Goal: Navigation & Orientation: Understand site structure

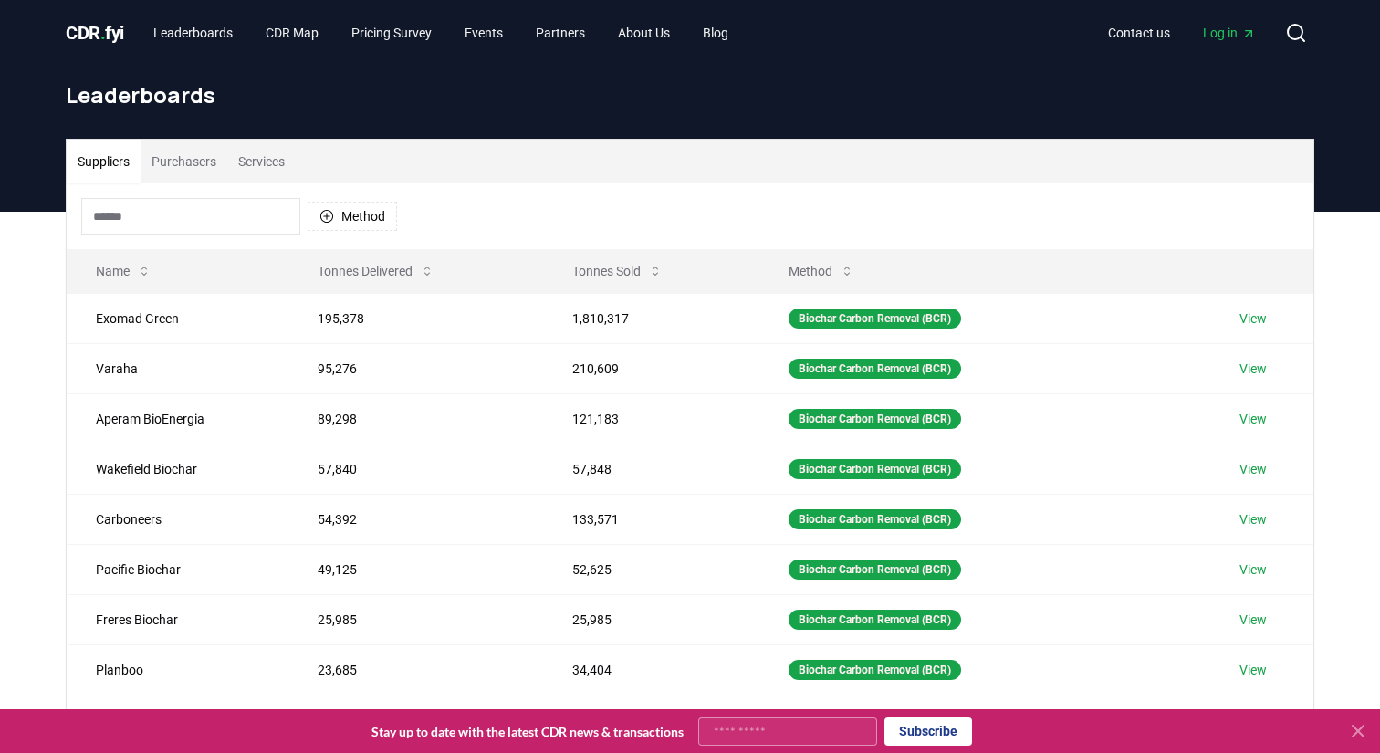
click at [184, 172] on button "Purchasers" at bounding box center [184, 162] width 87 height 44
click at [104, 174] on button "Suppliers" at bounding box center [104, 162] width 74 height 44
click at [117, 166] on button "Suppliers" at bounding box center [104, 162] width 74 height 44
click at [293, 49] on div "CDR . fyi Leaderboards CDR Map Pricing Survey Events Partners About Us Blog Con…" at bounding box center [690, 33] width 1248 height 66
click at [312, 34] on link "CDR Map" at bounding box center [292, 32] width 82 height 33
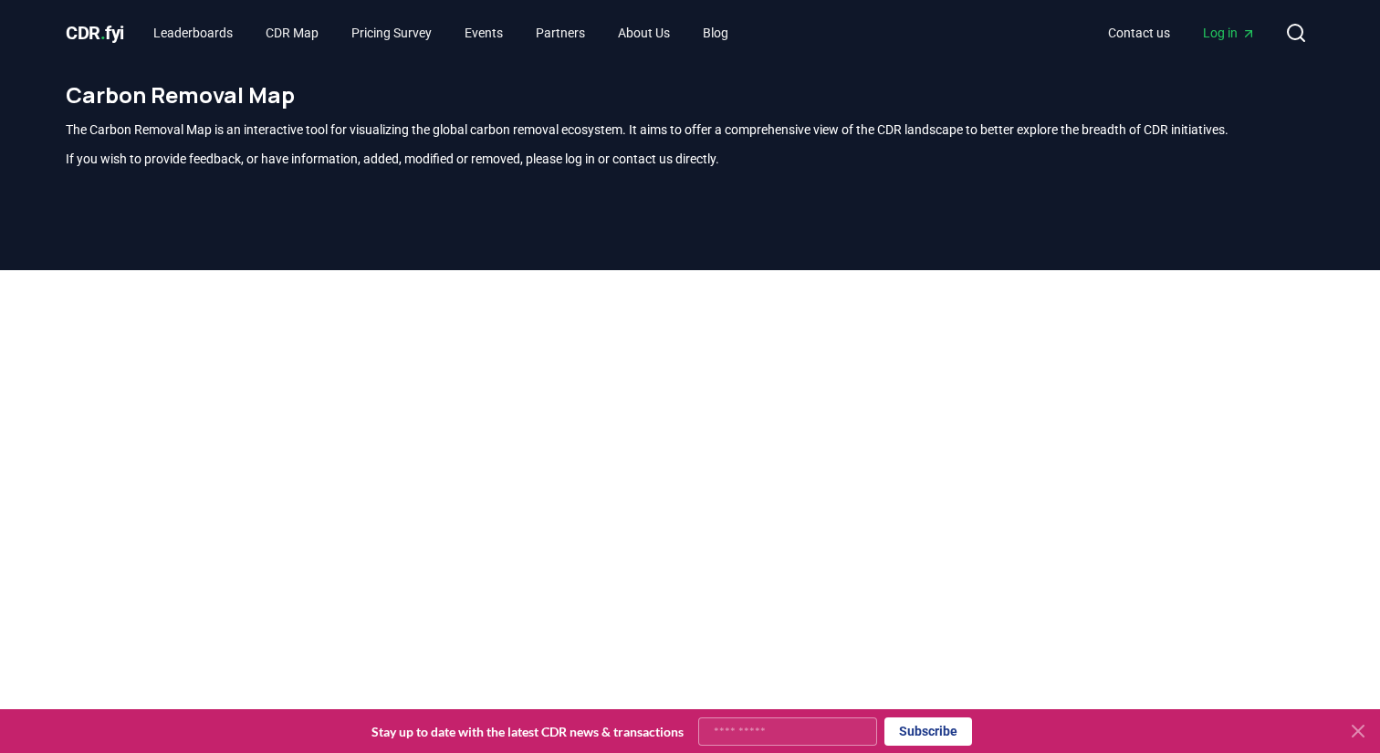
scroll to position [536, 0]
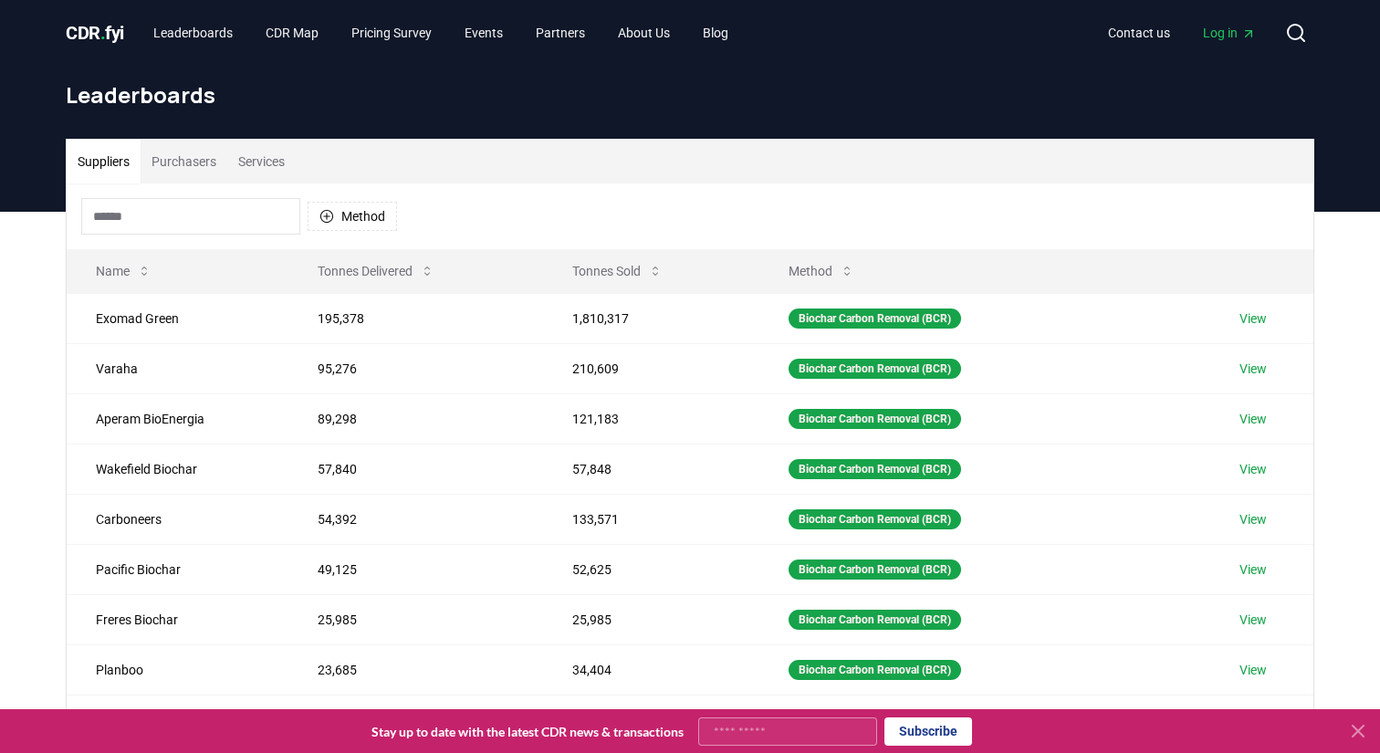
click at [114, 47] on div "CDR . fyi Leaderboards CDR Map Pricing Survey Events Partners About Us Blog" at bounding box center [404, 32] width 677 height 33
click at [181, 46] on link "Leaderboards" at bounding box center [193, 32] width 109 height 33
click at [84, 32] on span "CDR . fyi" at bounding box center [95, 33] width 58 height 22
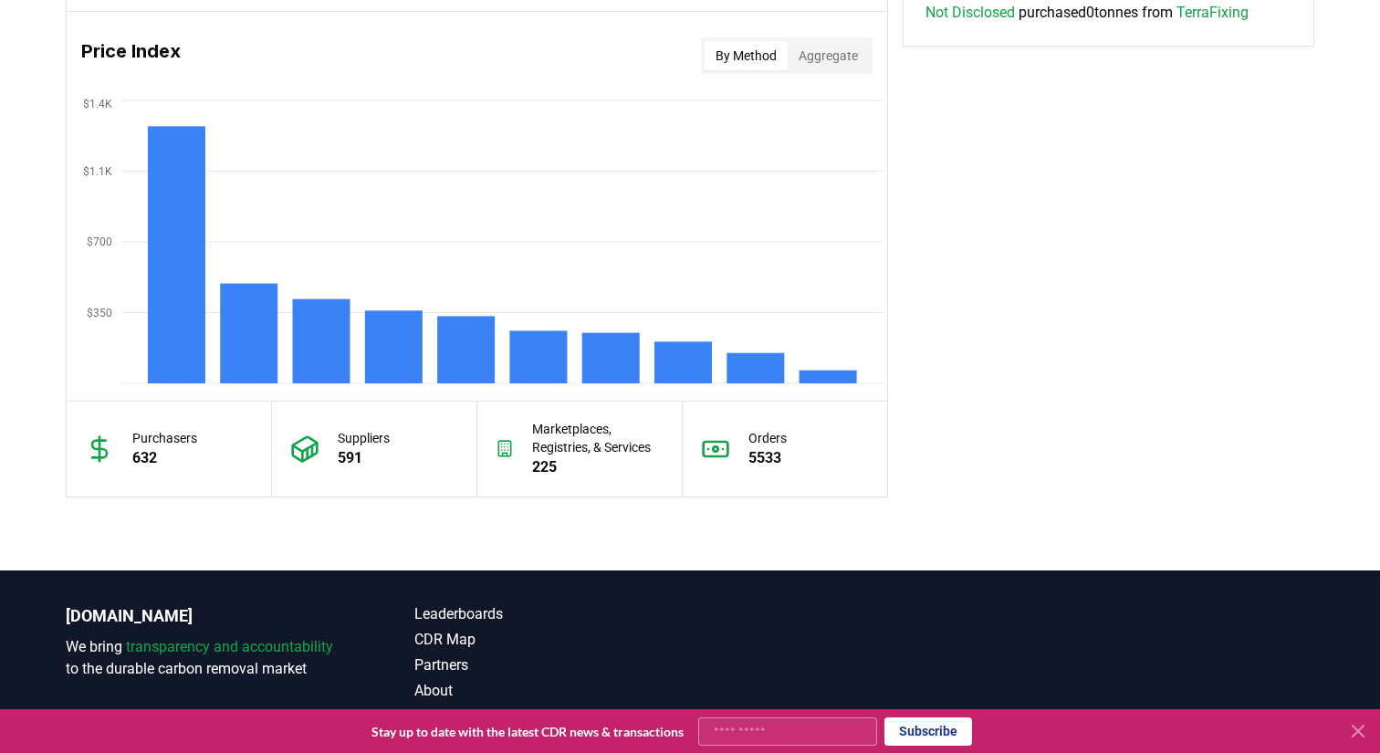
scroll to position [1476, 0]
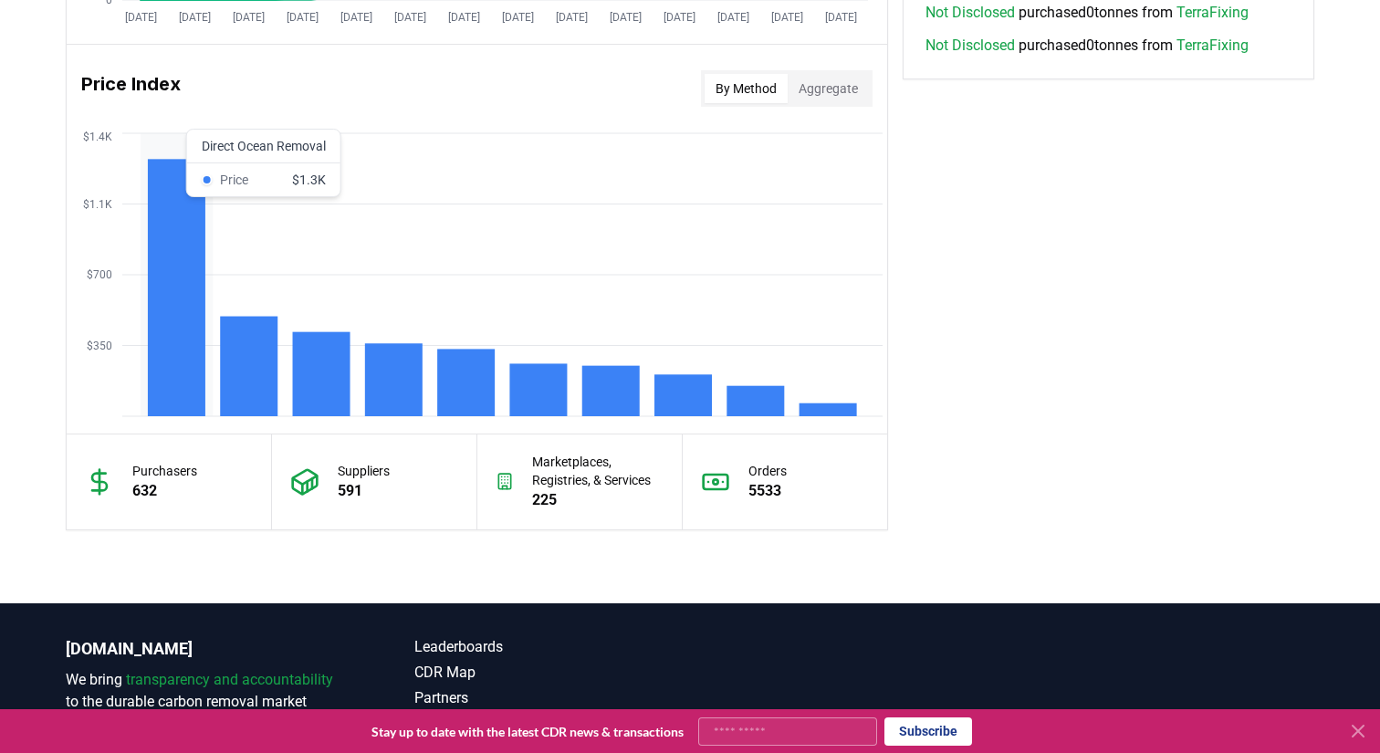
click at [174, 342] on rect at bounding box center [176, 287] width 57 height 257
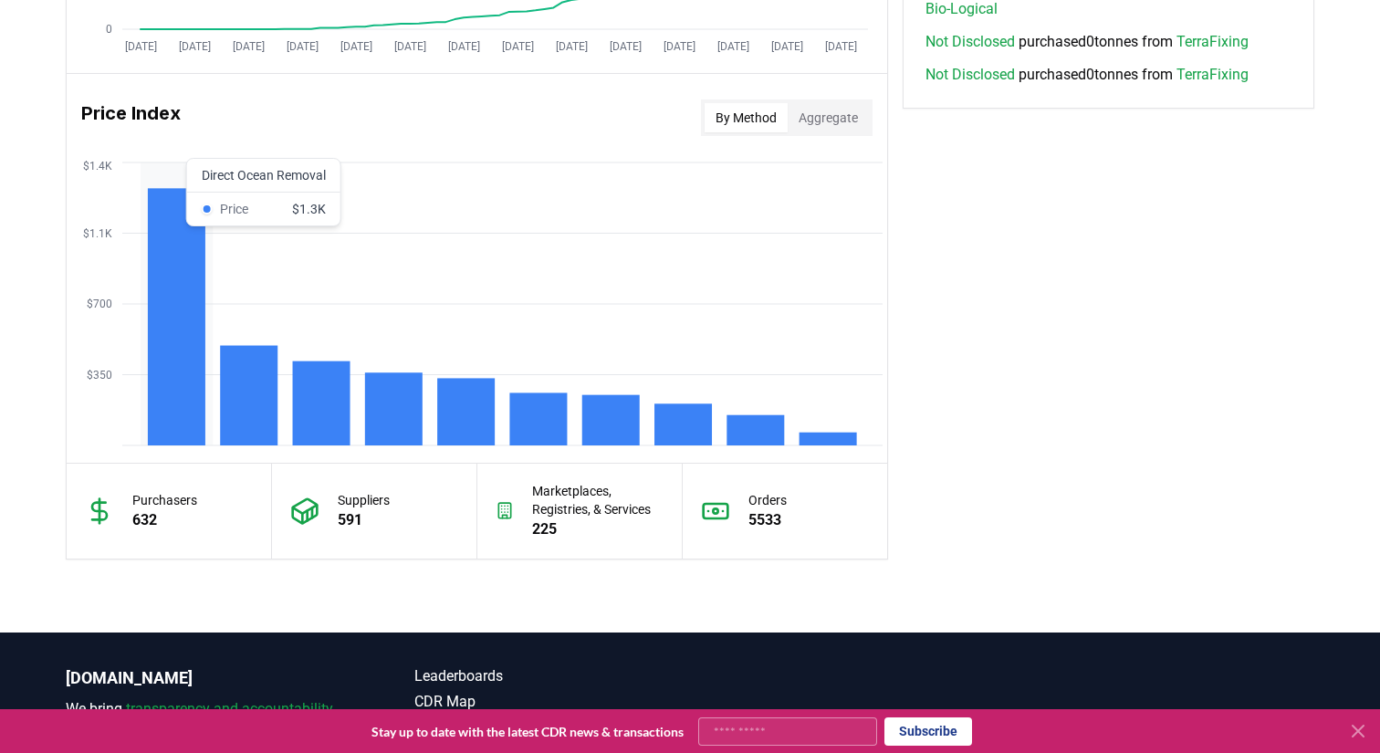
click at [167, 389] on rect at bounding box center [176, 316] width 57 height 257
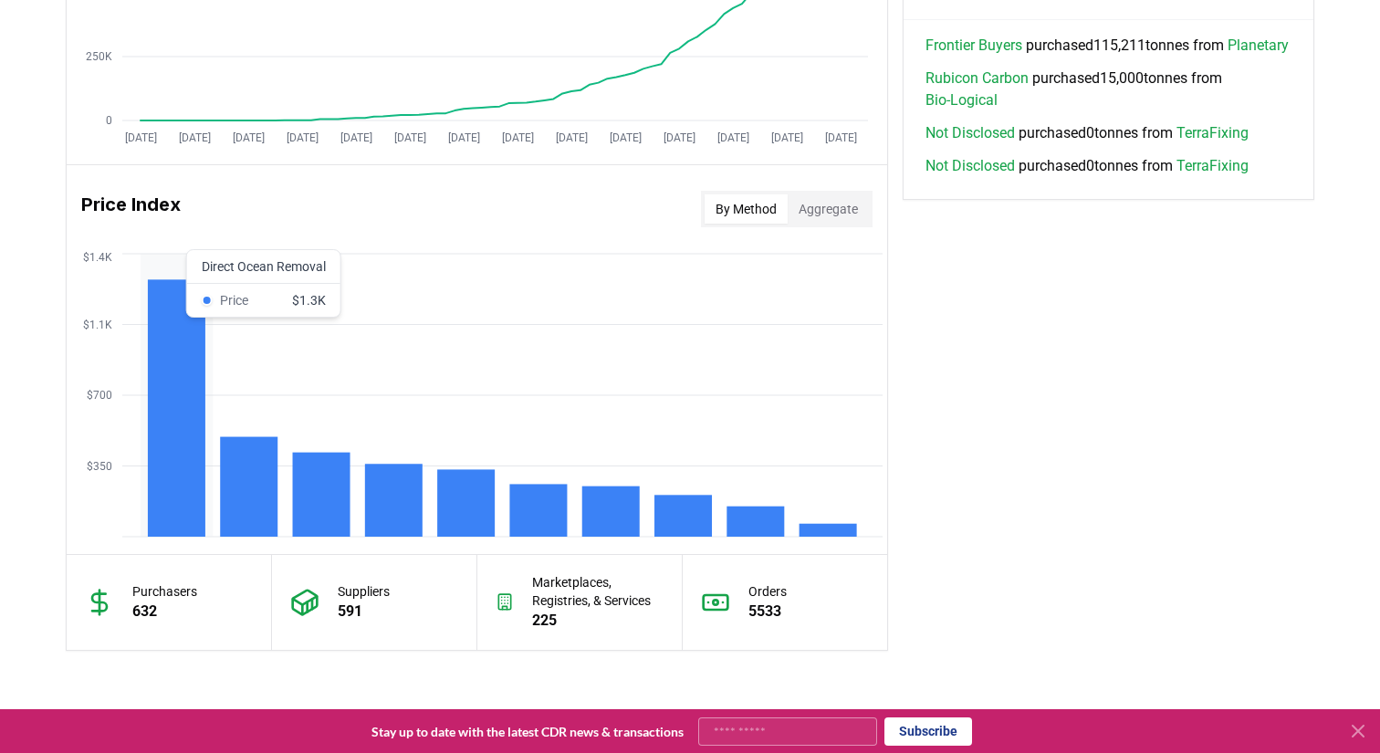
scroll to position [1352, 0]
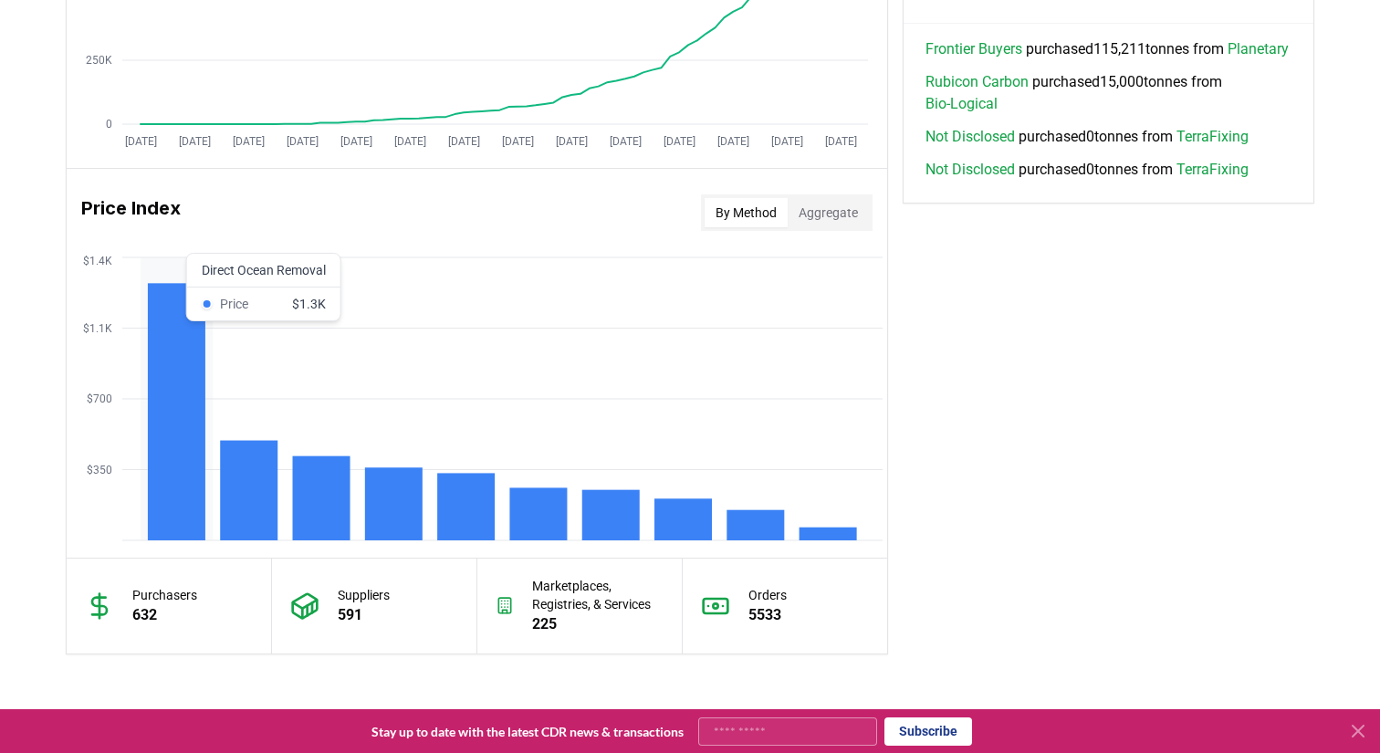
click at [181, 401] on rect at bounding box center [176, 411] width 57 height 257
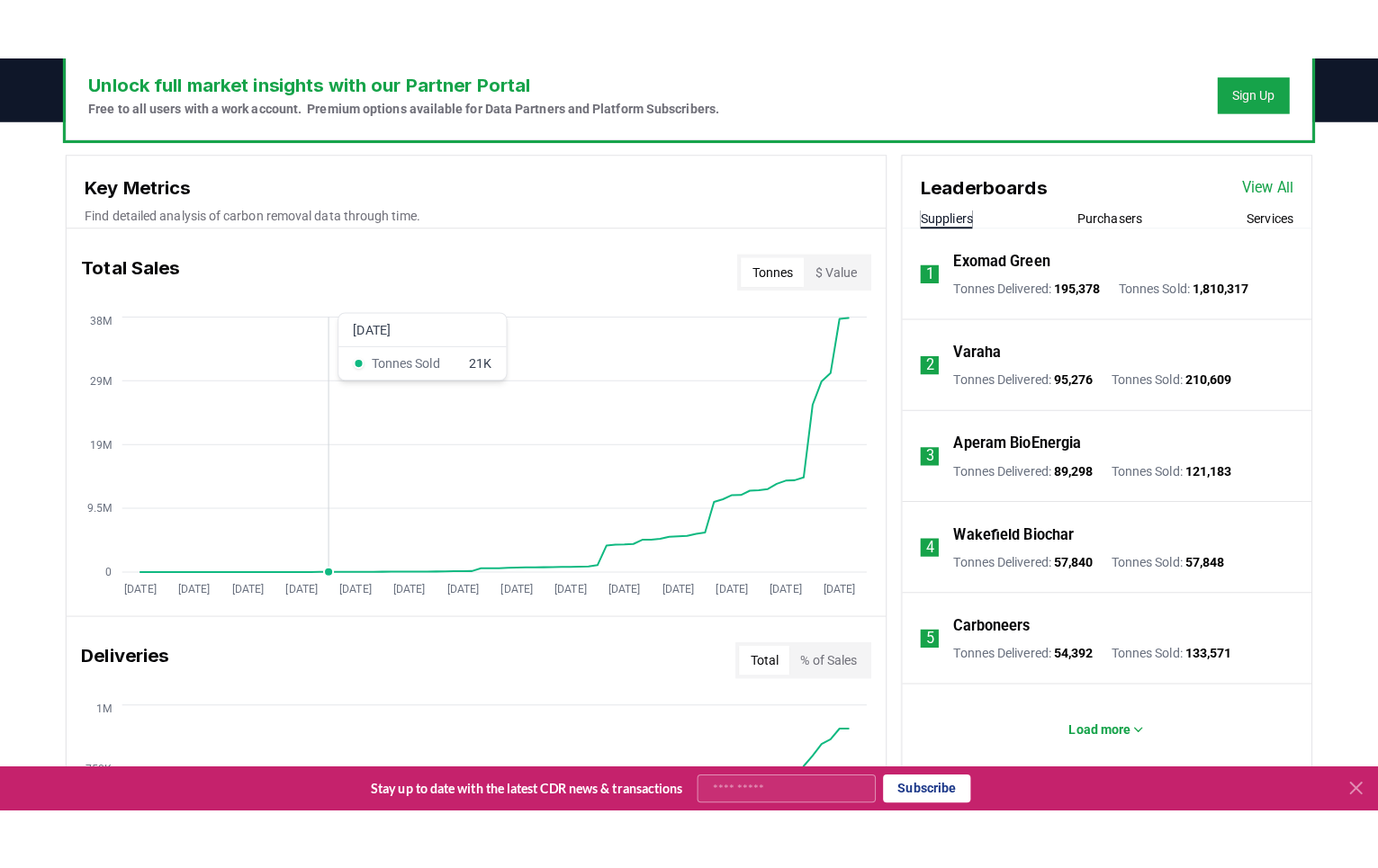
scroll to position [1084, 0]
